Goal: Information Seeking & Learning: Learn about a topic

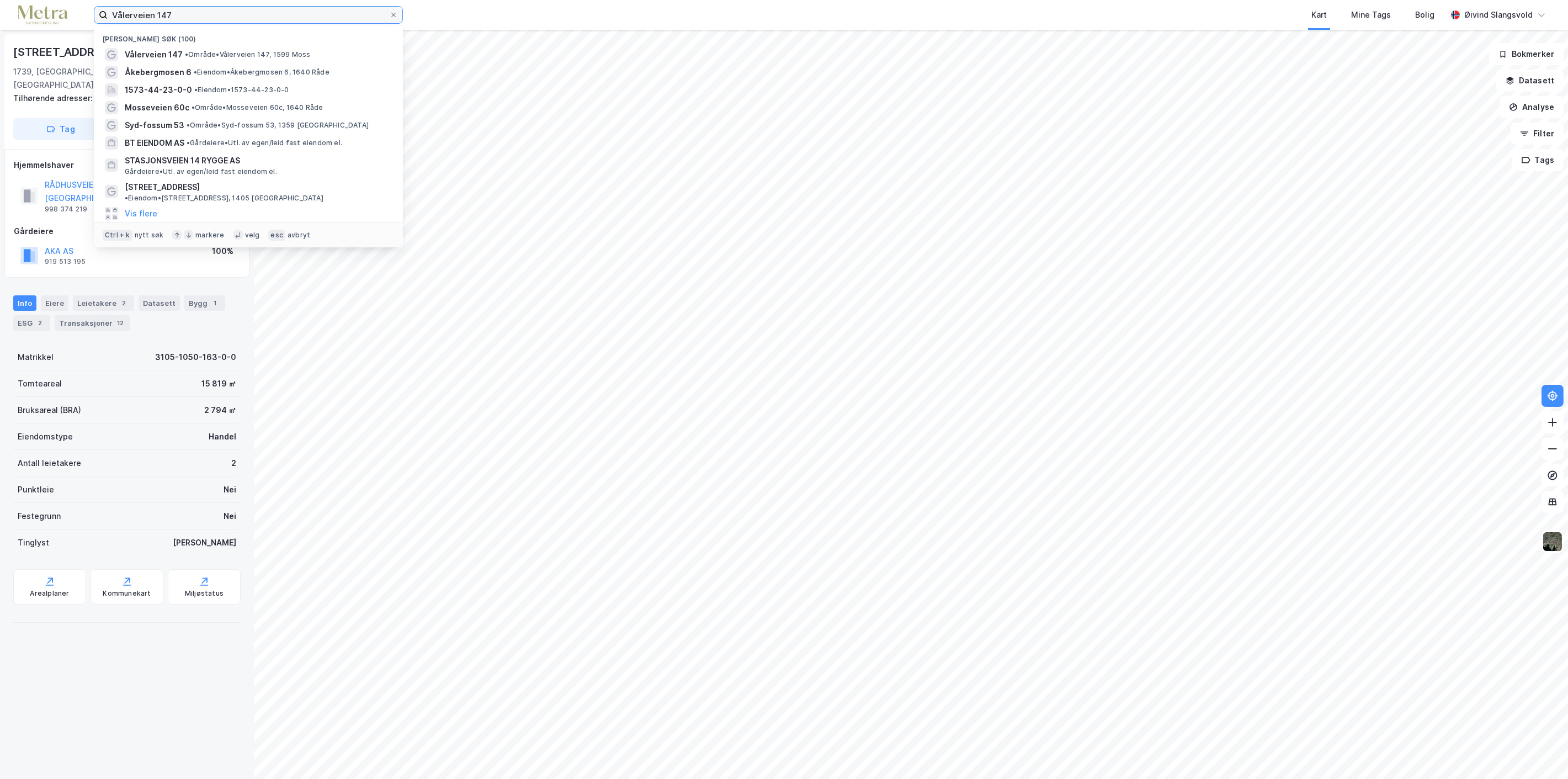
click at [219, 9] on input "Vålerveien 147" at bounding box center [248, 14] width 282 height 17
drag, startPoint x: 211, startPoint y: 10, endPoint x: 97, endPoint y: 13, distance: 114.0
click at [97, 13] on label "Vålerveien 147" at bounding box center [249, 15] width 309 height 18
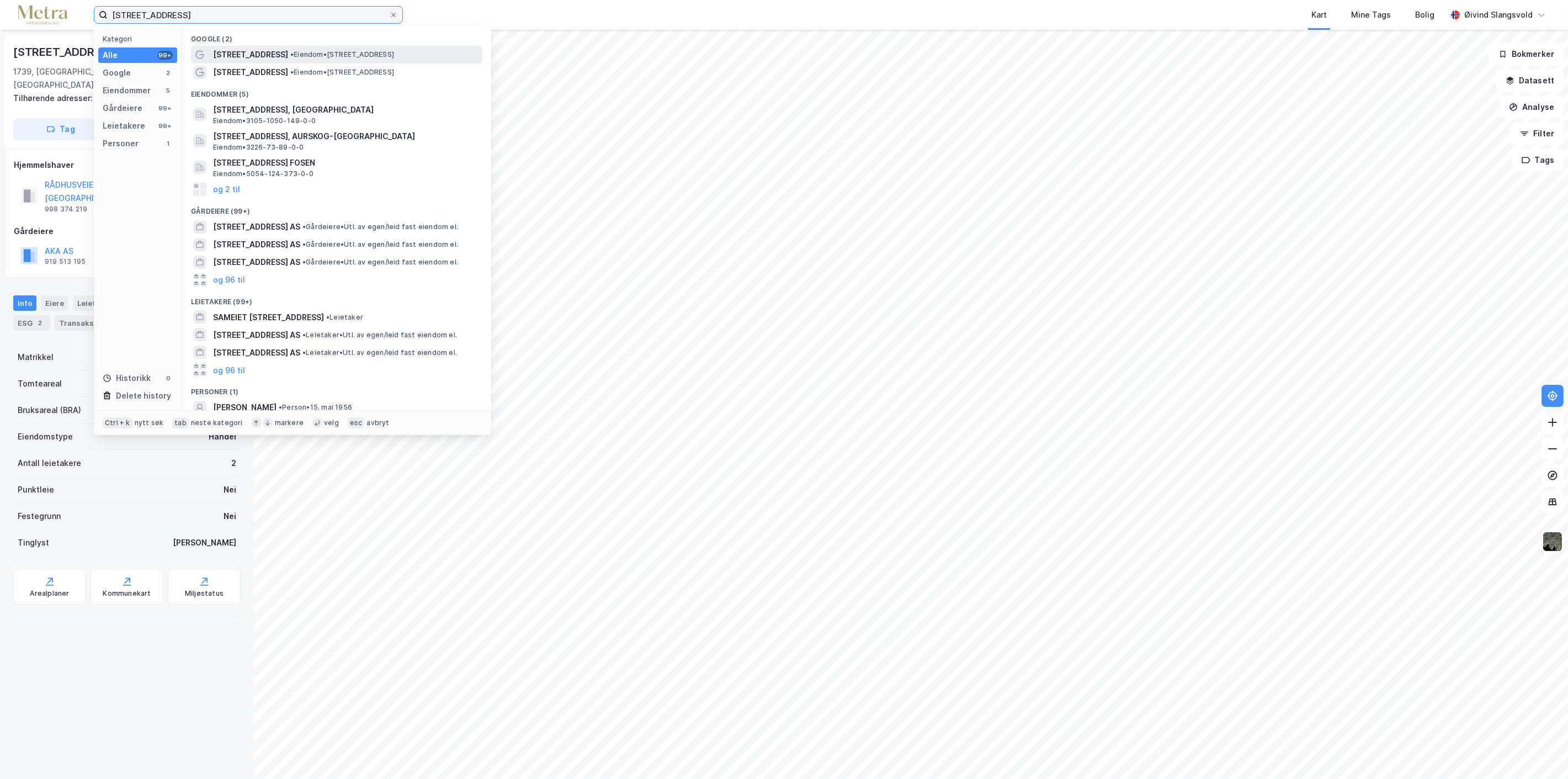
type input "[STREET_ADDRESS]"
click at [262, 54] on span "[STREET_ADDRESS]" at bounding box center [250, 55] width 75 height 13
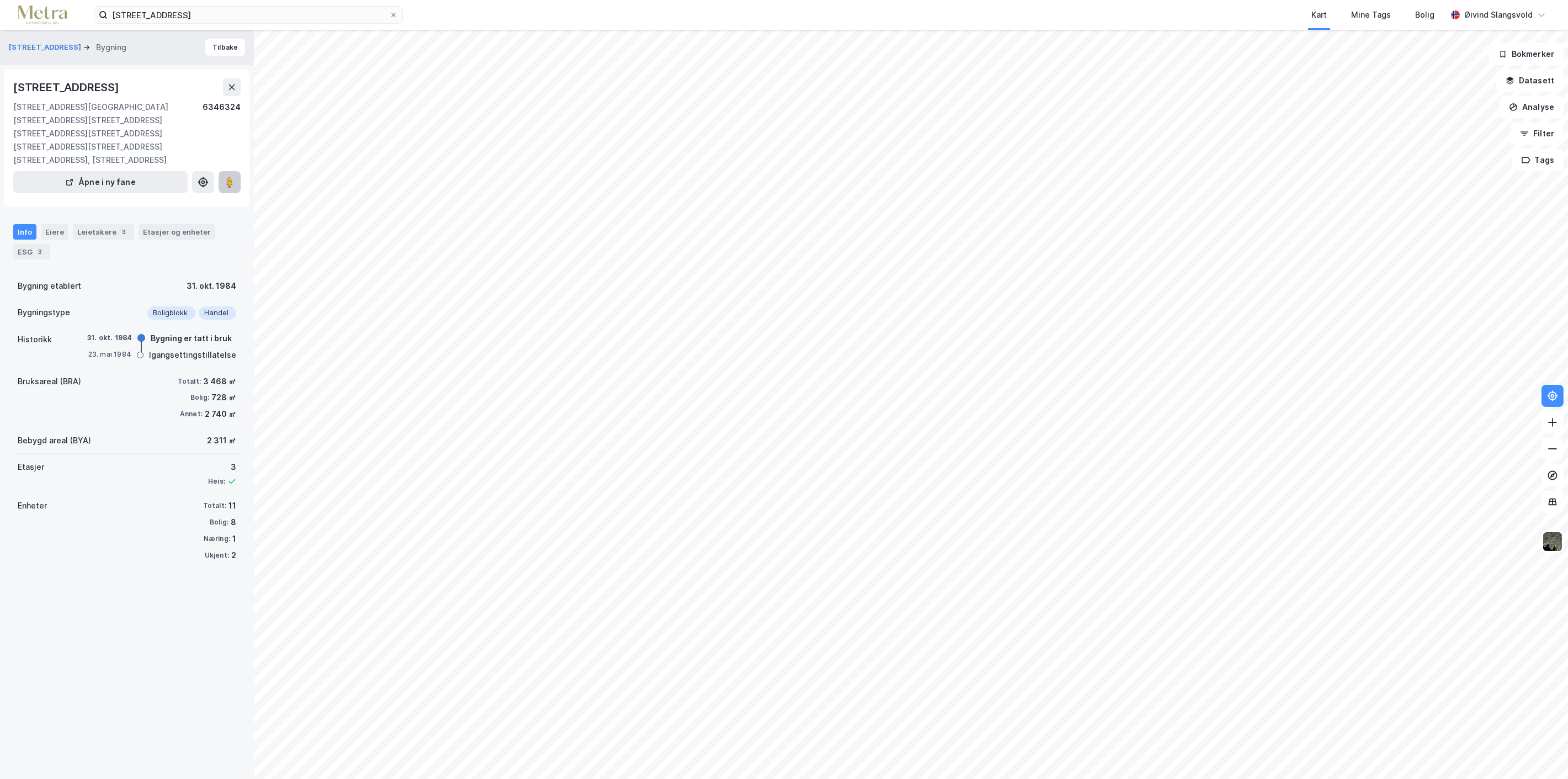
click at [231, 176] on image at bounding box center [229, 182] width 6 height 11
